Goal: Task Accomplishment & Management: Manage account settings

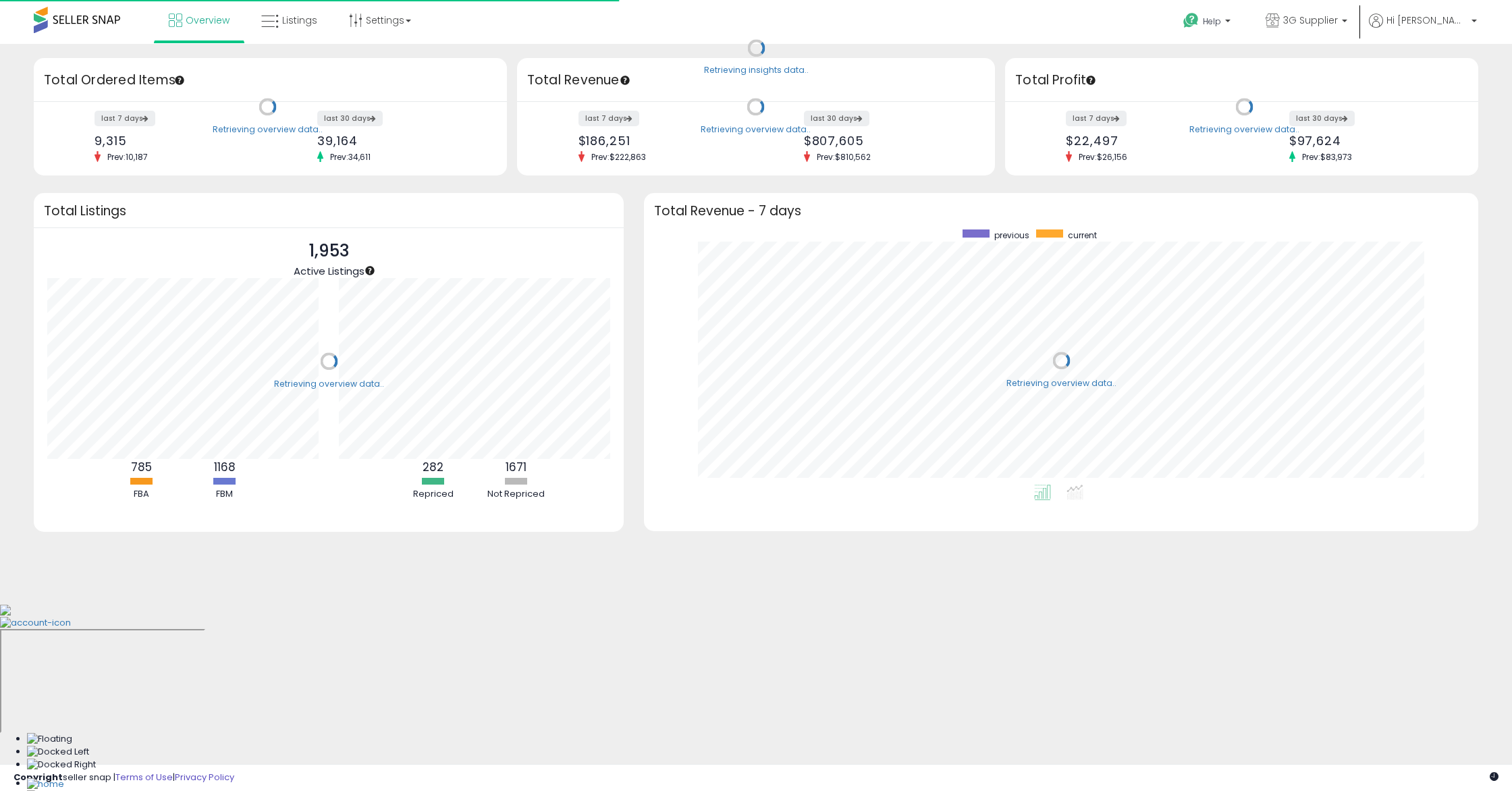
scroll to position [255, 806]
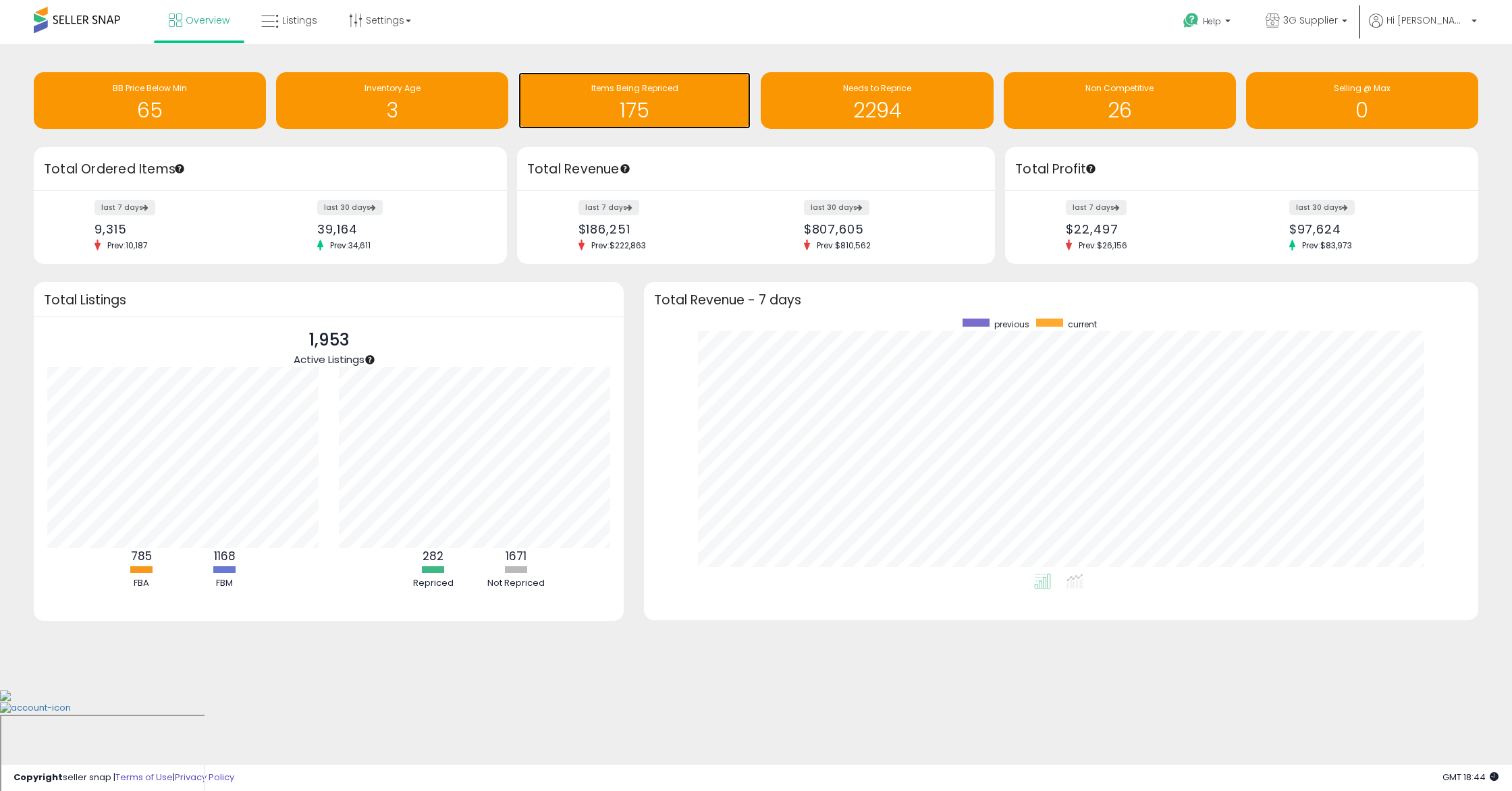
click at [661, 106] on h1 "175" at bounding box center [635, 110] width 219 height 22
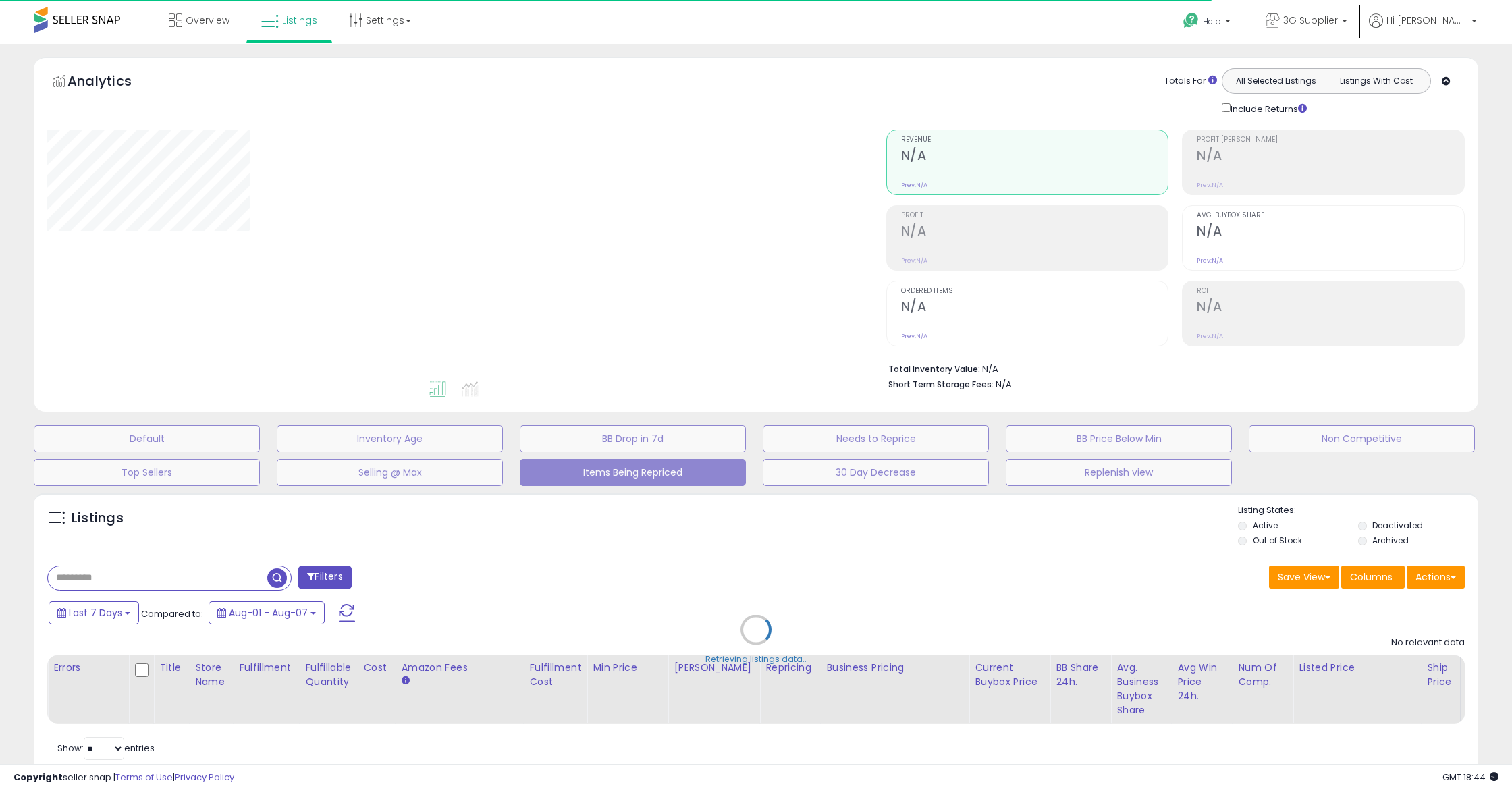
click at [249, 580] on div "Retrieving listings data.." at bounding box center [756, 639] width 1464 height 307
click at [239, 579] on div "Retrieving listings data.." at bounding box center [756, 639] width 1464 height 307
click at [238, 574] on div "Retrieving listings data.." at bounding box center [756, 639] width 1464 height 307
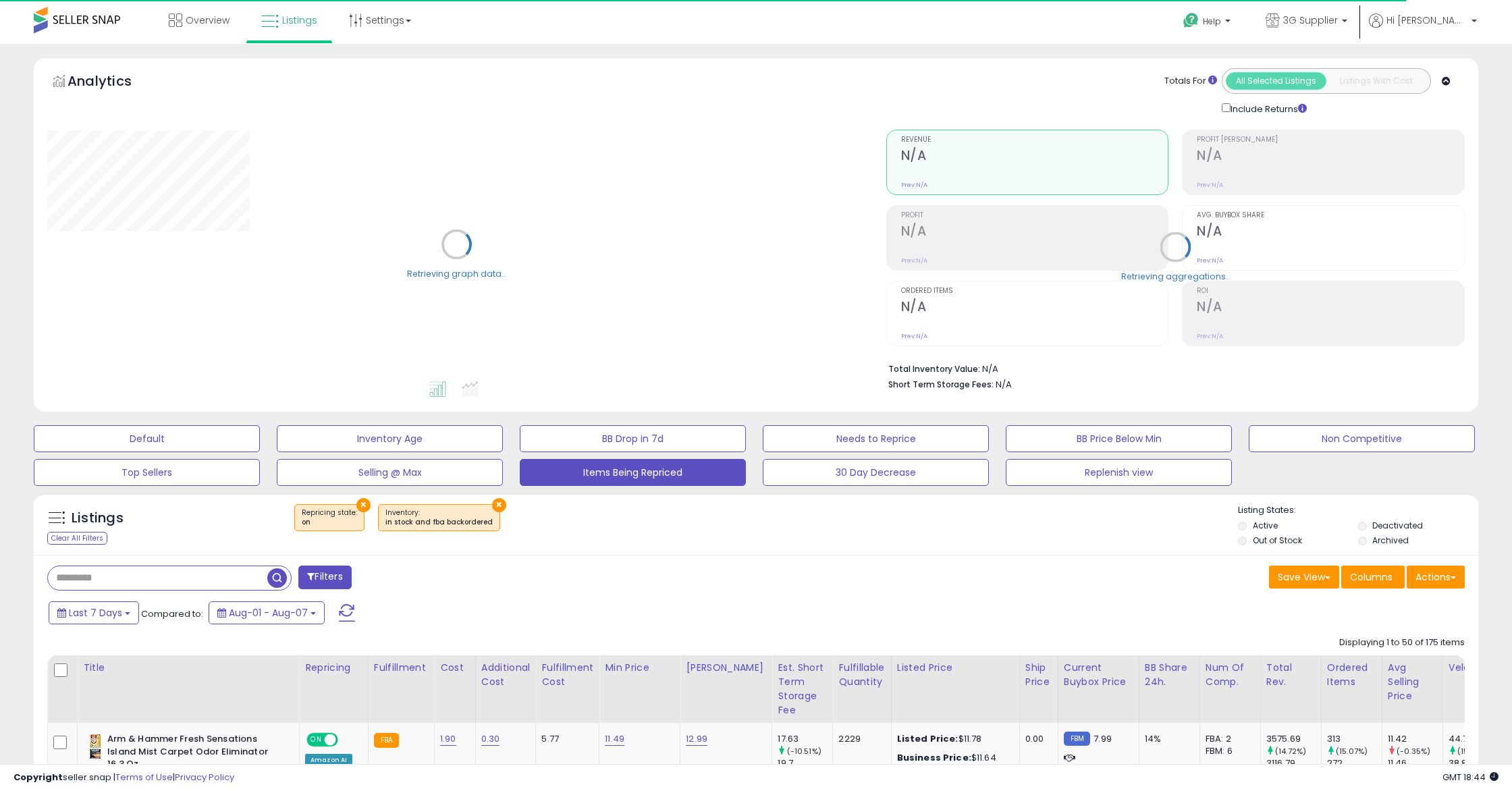
select select "**"
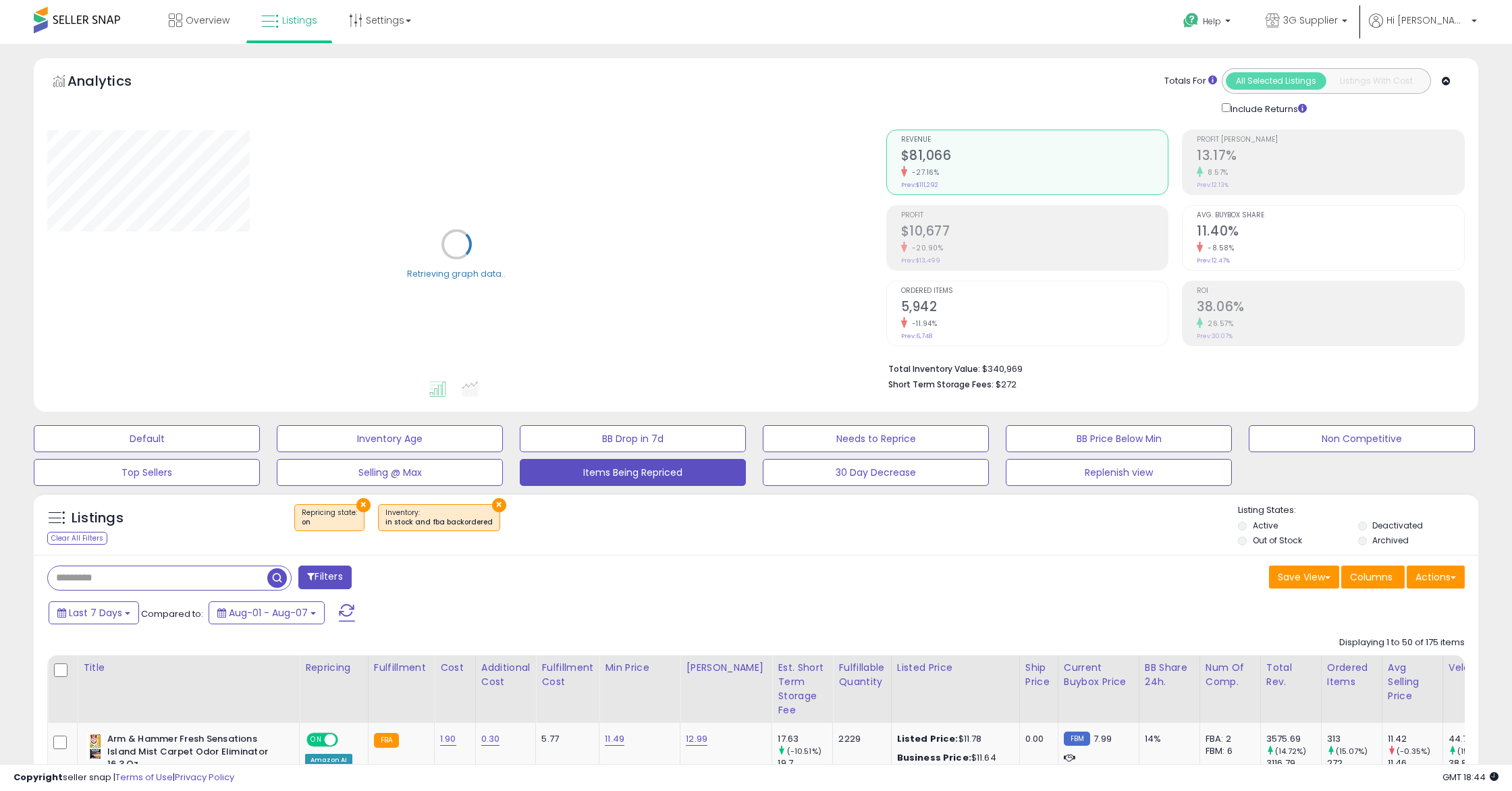
click at [239, 576] on input "text" at bounding box center [157, 578] width 220 height 24
paste input "**********"
type input "**********"
drag, startPoint x: 422, startPoint y: 581, endPoint x: 359, endPoint y: 504, distance: 99.5
click at [422, 581] on span "button" at bounding box center [417, 578] width 20 height 20
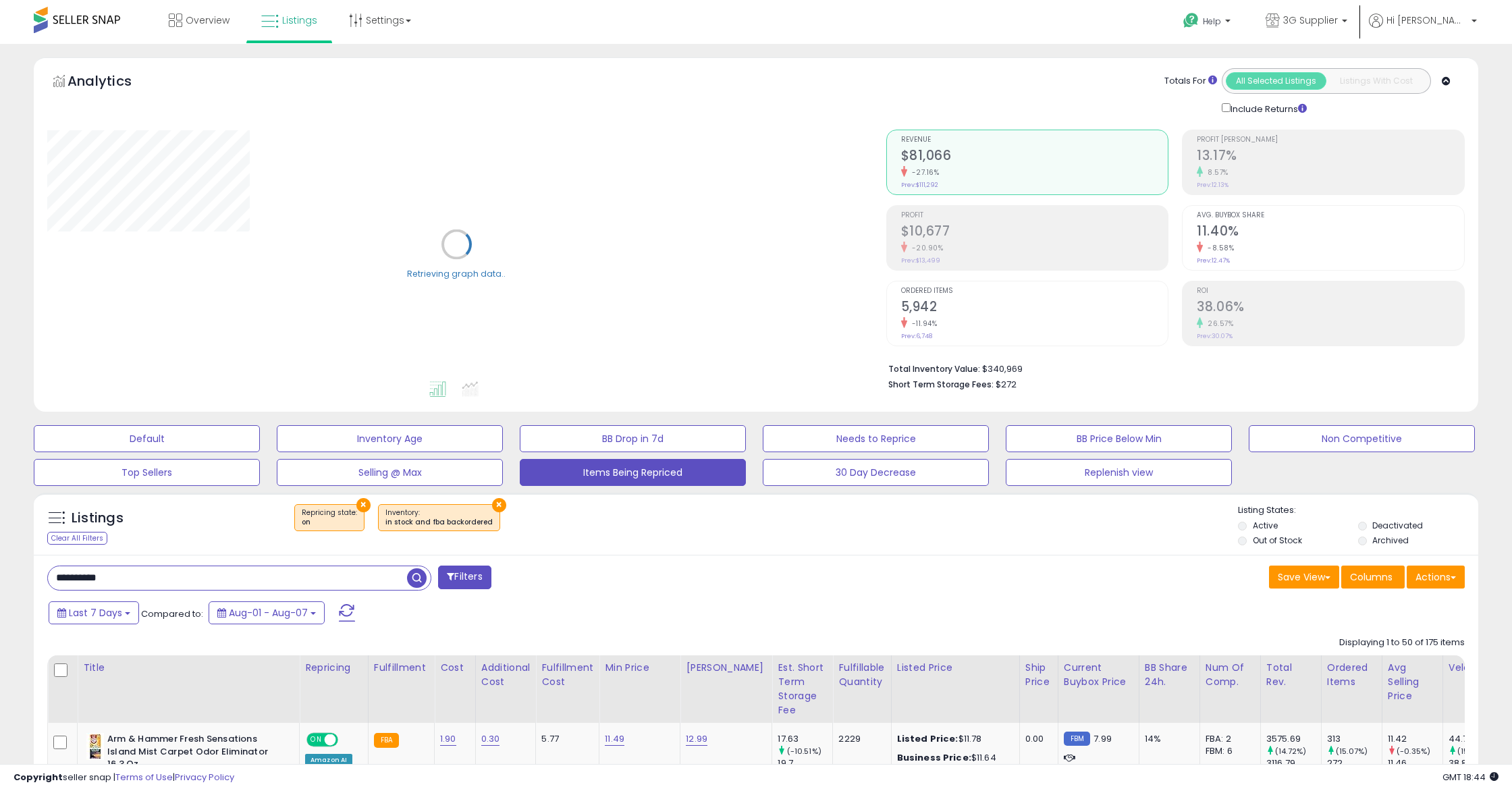
click at [0, 0] on div "Retrieving listings data.." at bounding box center [0, 0] width 0 height 0
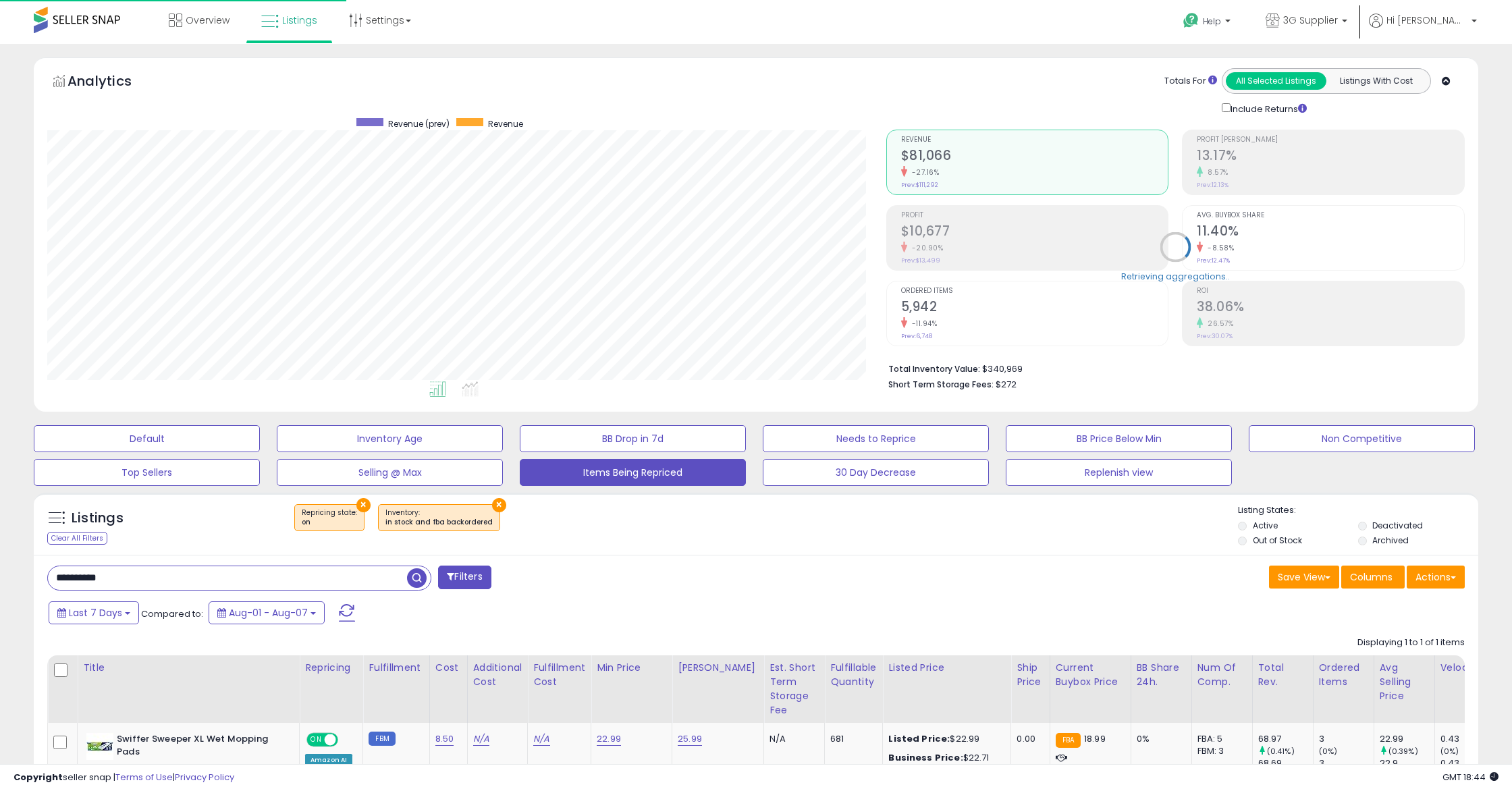
scroll to position [277, 838]
click at [359, 504] on button "×" at bounding box center [363, 505] width 14 height 14
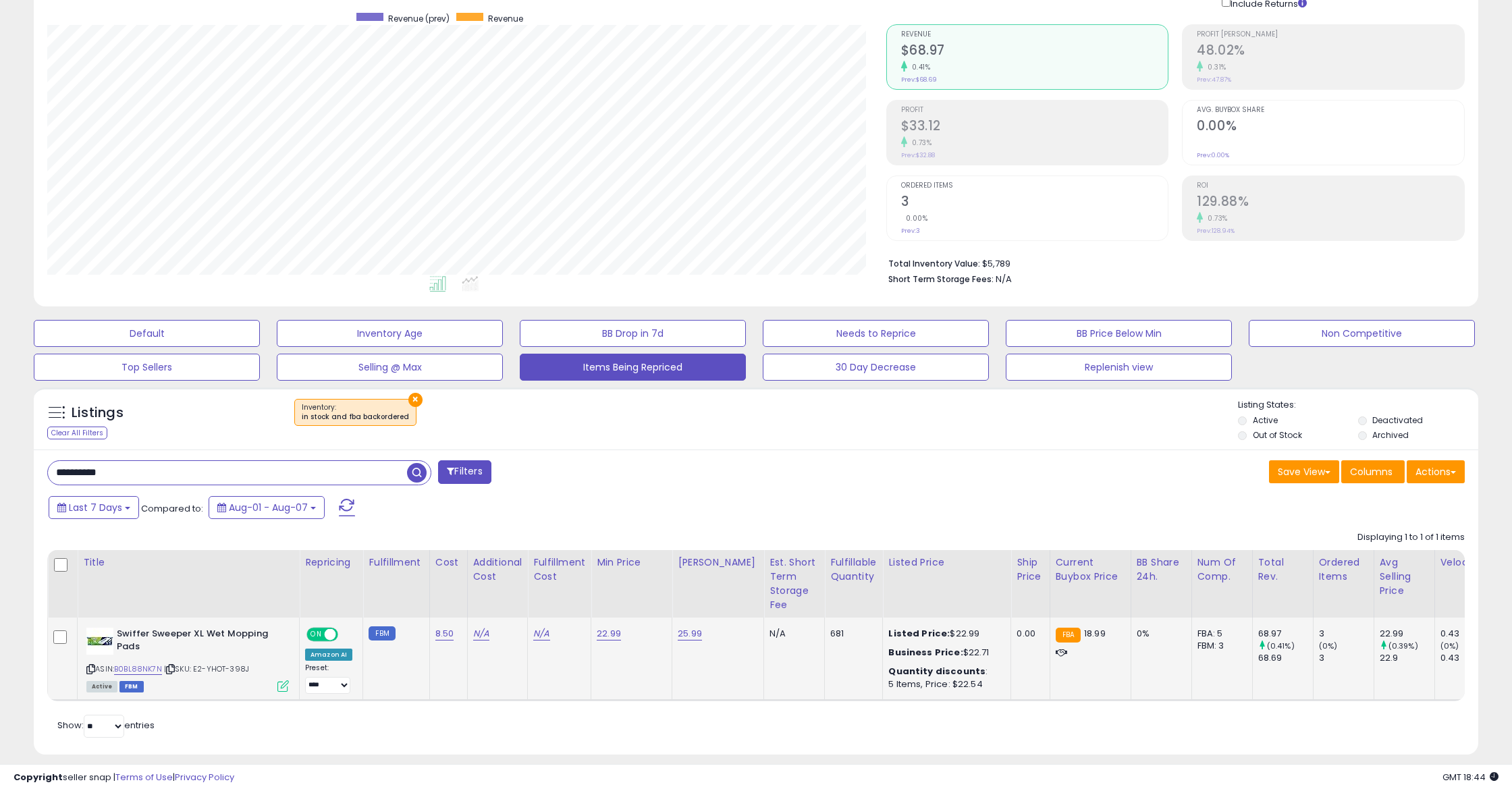
click at [319, 629] on div "ON OFF" at bounding box center [323, 635] width 32 height 11
click at [331, 635] on span at bounding box center [331, 635] width 11 height 11
